Goal: Task Accomplishment & Management: Use online tool/utility

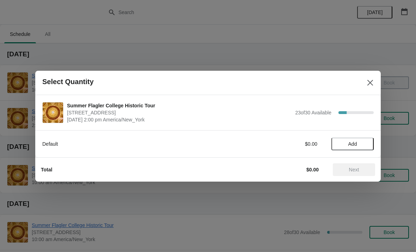
click at [363, 143] on span "Add" at bounding box center [353, 144] width 30 height 6
click at [367, 143] on icon at bounding box center [364, 143] width 7 height 7
click at [358, 169] on span "Next" at bounding box center [354, 170] width 10 height 6
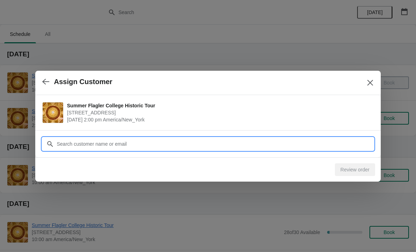
click at [257, 145] on input "Customer" at bounding box center [214, 144] width 317 height 13
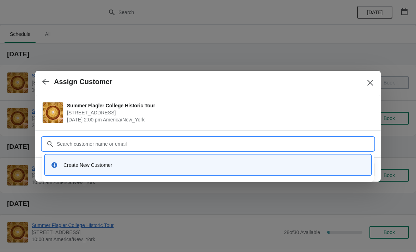
click at [175, 170] on div "Create New Customer" at bounding box center [208, 165] width 320 height 14
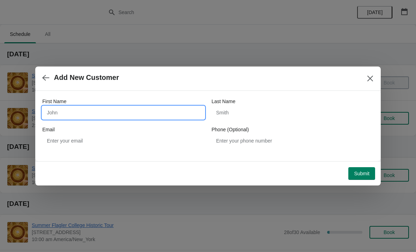
click at [156, 110] on input "First Name" at bounding box center [123, 112] width 162 height 13
type input "Brad"
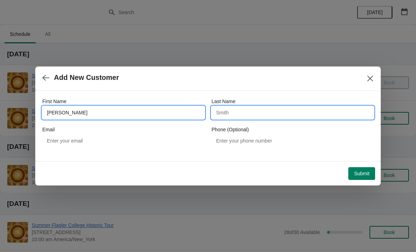
click at [296, 117] on input "Last Name" at bounding box center [293, 112] width 162 height 13
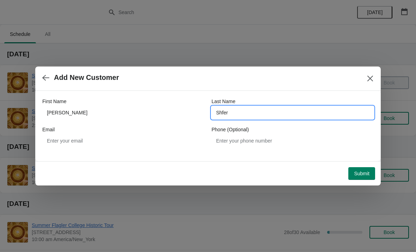
type input "Shfer"
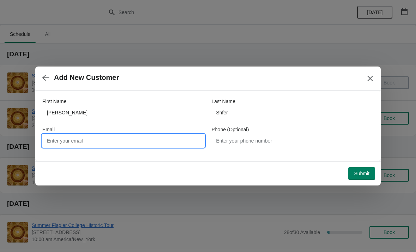
click at [138, 135] on input "Email" at bounding box center [123, 141] width 162 height 13
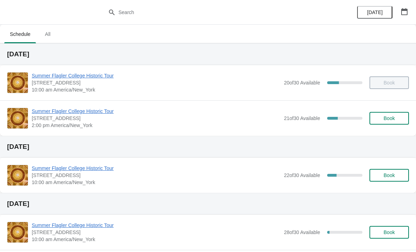
click at [109, 112] on span "Summer Flagler College Historic Tour" at bounding box center [156, 111] width 249 height 7
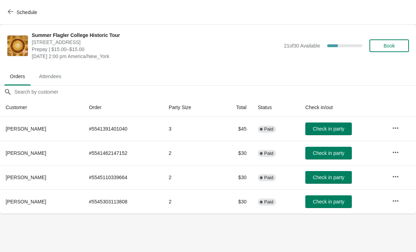
click at [341, 177] on span "Check in party" at bounding box center [328, 178] width 31 height 6
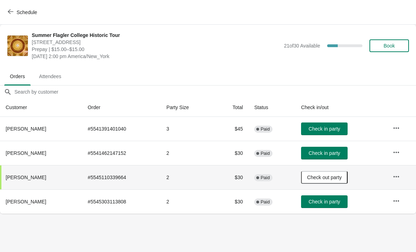
click at [329, 204] on span "Check in party" at bounding box center [323, 202] width 31 height 6
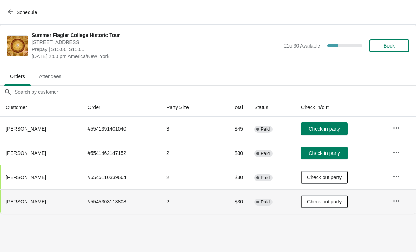
click at [327, 131] on span "Check in party" at bounding box center [323, 129] width 31 height 6
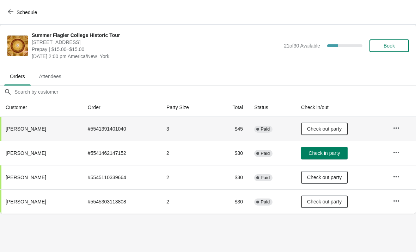
click at [316, 148] on button "Check in party" at bounding box center [324, 153] width 47 height 13
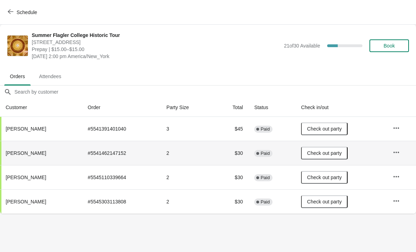
click at [9, 18] on button "Schedule" at bounding box center [23, 12] width 39 height 13
